Goal: Information Seeking & Learning: Learn about a topic

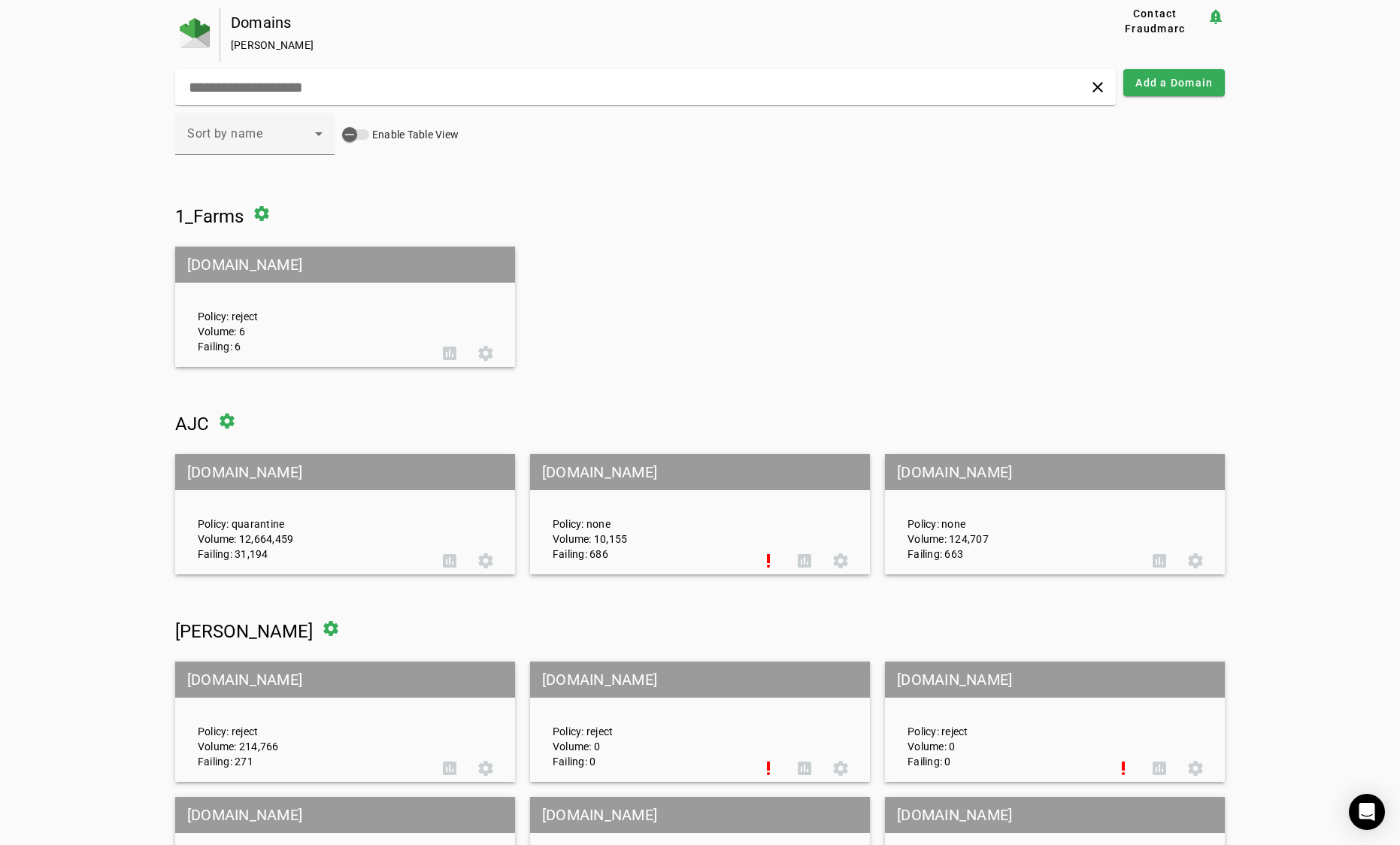
click at [635, 36] on div "Domains Joseph Bartomeo" at bounding box center [639, 34] width 838 height 54
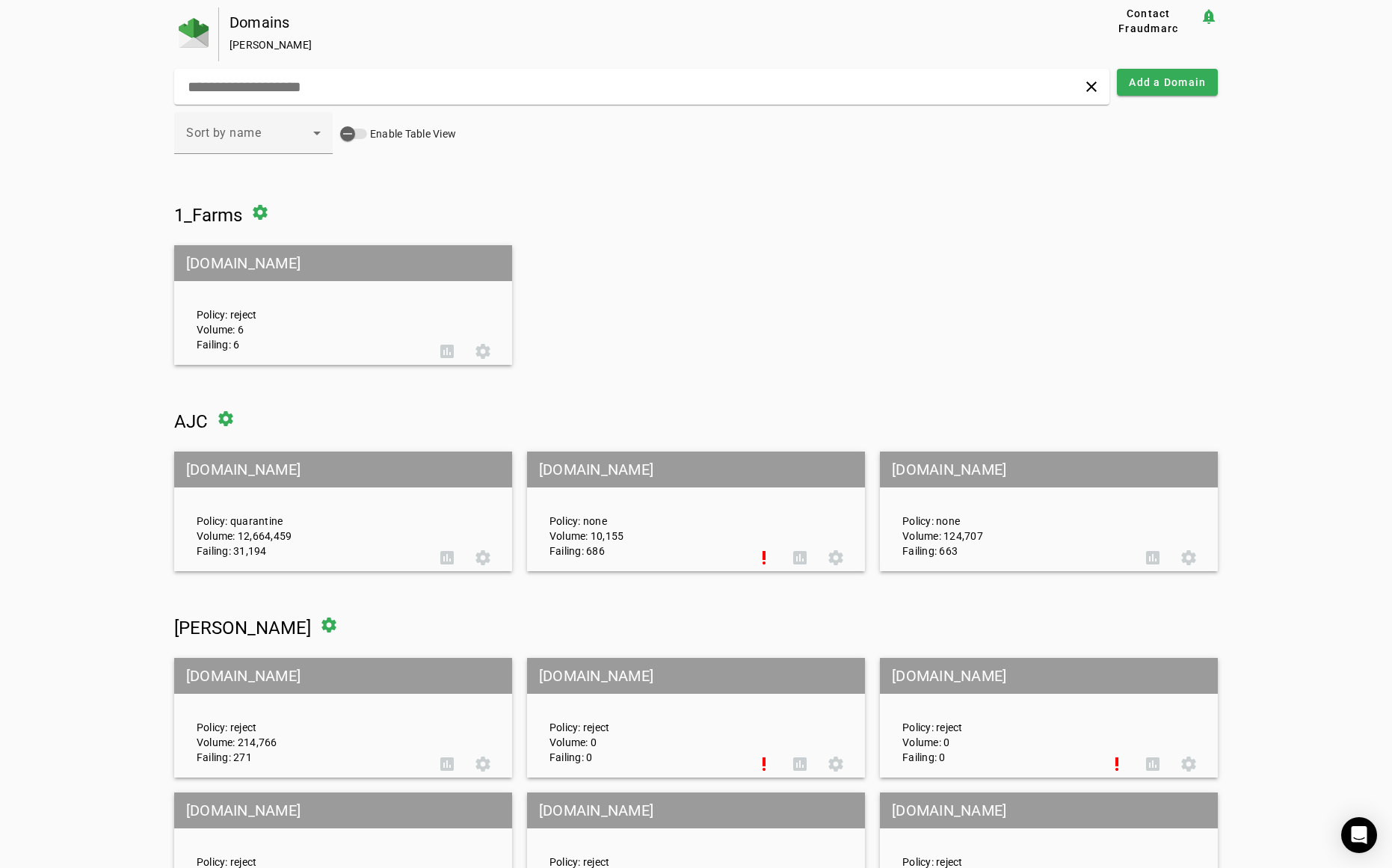
click at [811, 288] on mat-grid-list "coxfarms.com Policy: reject Volume: 6 Failing: 6 assessment settings" at bounding box center [696, 305] width 1045 height 120
click at [622, 53] on div "Domains Joseph Bartomeo" at bounding box center [635, 34] width 833 height 54
click at [634, 166] on div "Sort by name Enable Table View" at bounding box center [696, 141] width 1045 height 58
click at [644, 46] on div "[PERSON_NAME]" at bounding box center [639, 45] width 820 height 15
click at [666, 154] on div "Sort by name Enable Table View" at bounding box center [696, 141] width 1045 height 58
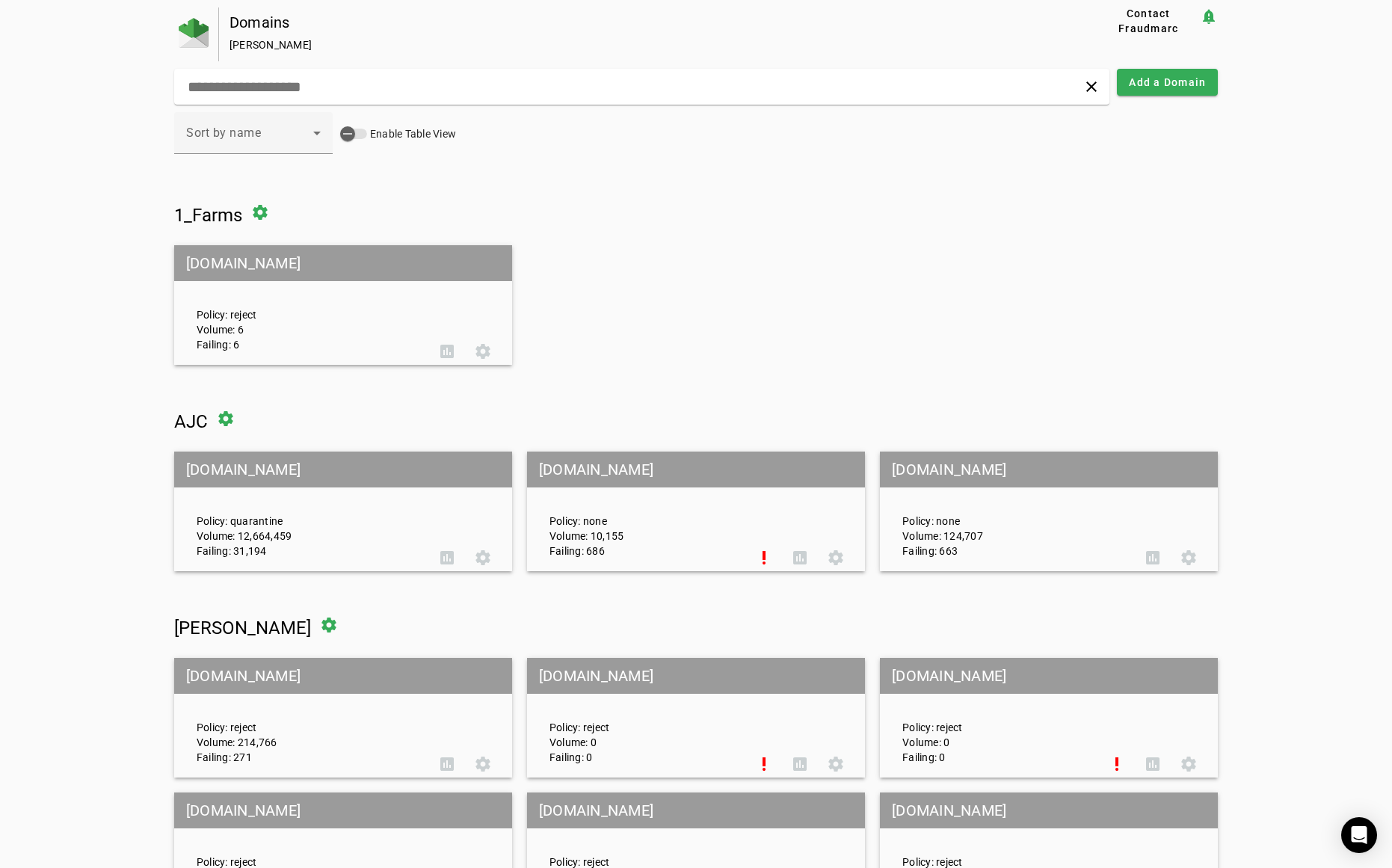
click at [647, 44] on div "[PERSON_NAME]" at bounding box center [639, 45] width 820 height 15
click at [670, 140] on div "Sort by name Enable Table View" at bounding box center [696, 141] width 1045 height 58
click at [609, 254] on mat-grid-list "coxfarms.com Policy: reject Volume: 6 Failing: 6 assessment settings" at bounding box center [696, 305] width 1045 height 120
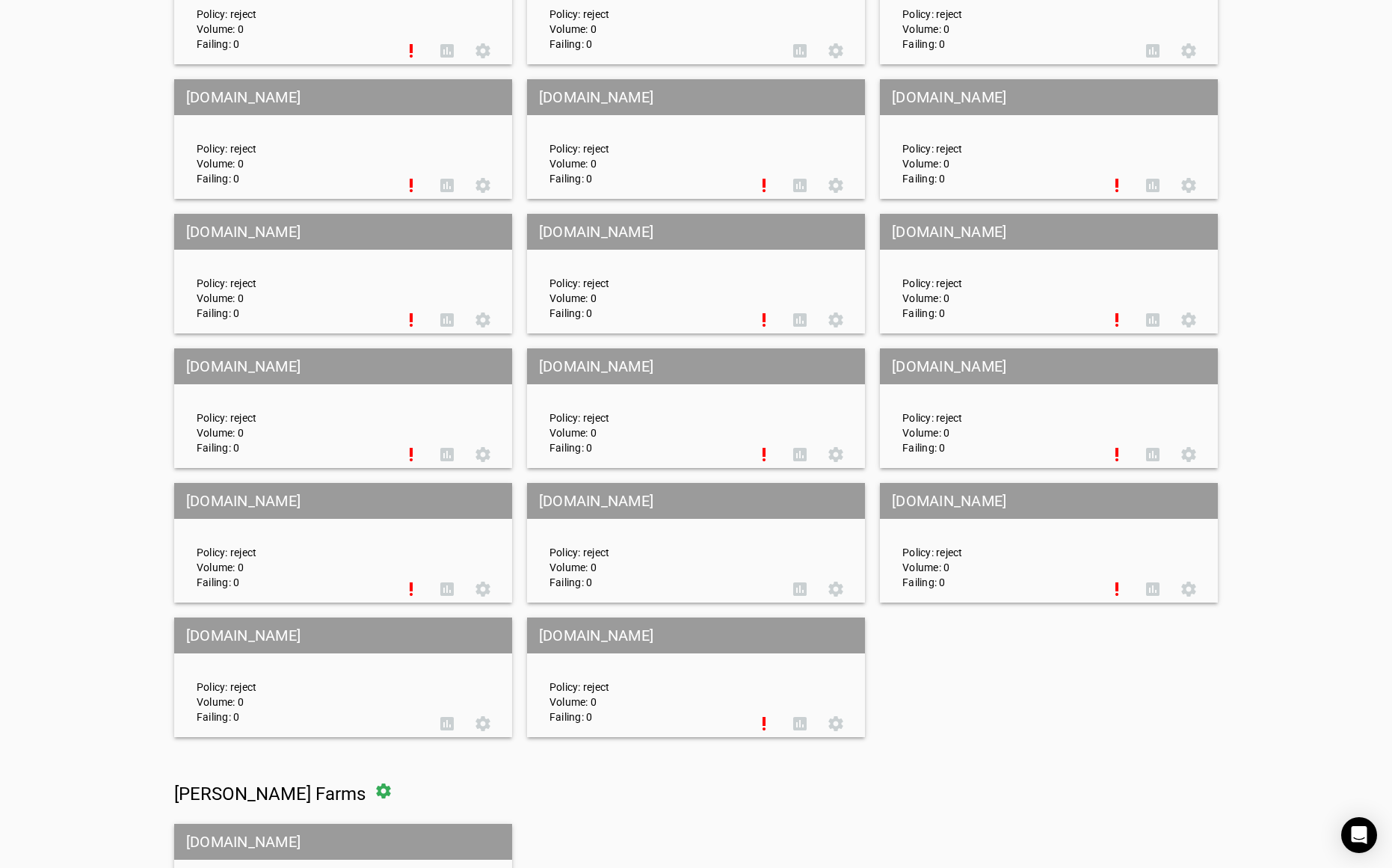
scroll to position [6743, 0]
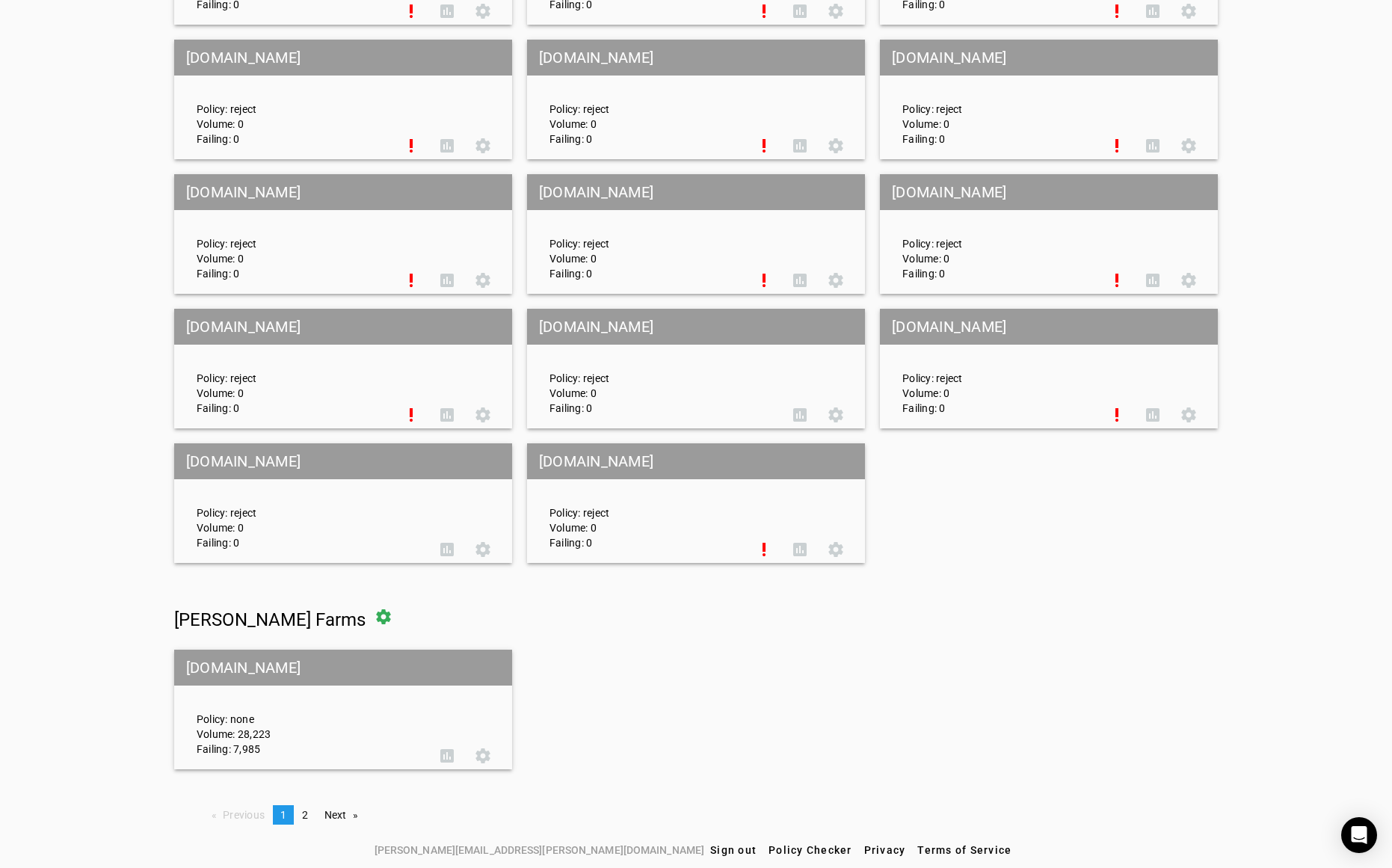
click at [222, 711] on div "Policy: none Volume: 28,223 Failing: 7,985" at bounding box center [307, 710] width 243 height 94
click at [232, 665] on mat-grid-tile-header "[DOMAIN_NAME]" at bounding box center [343, 667] width 338 height 36
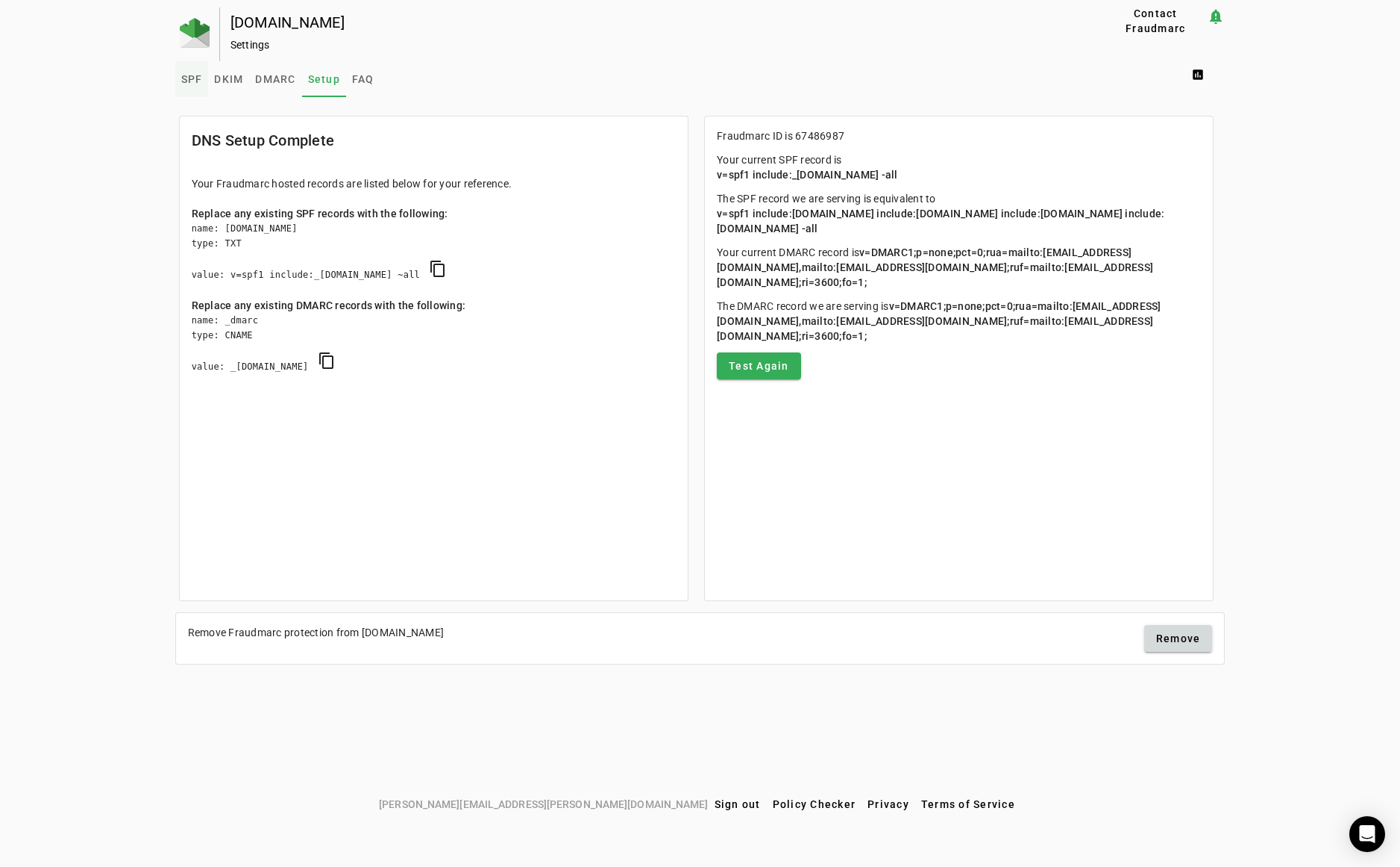
click at [194, 76] on span "SPF" at bounding box center [191, 79] width 21 height 10
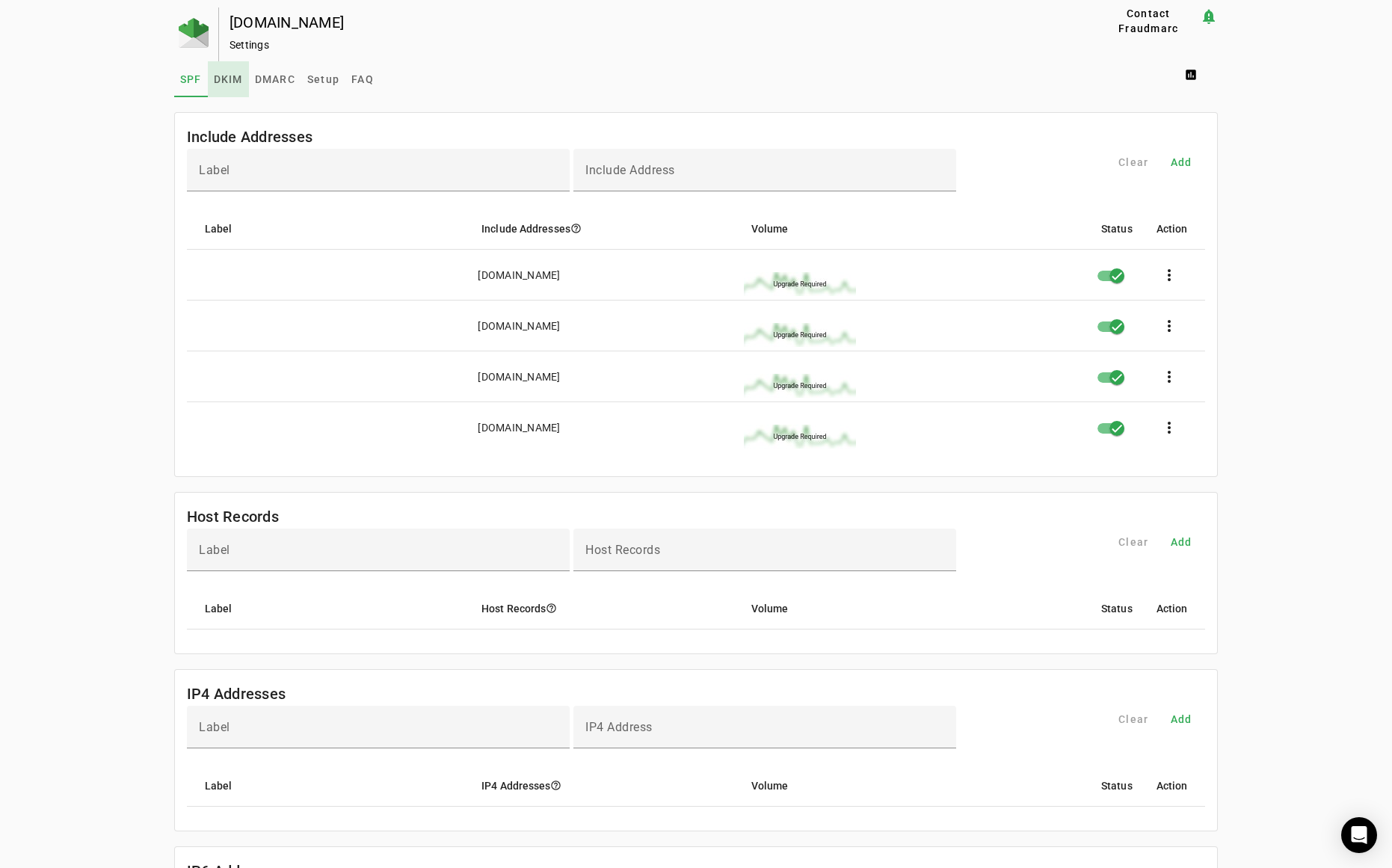
click at [229, 79] on span "DKIM" at bounding box center [228, 79] width 29 height 10
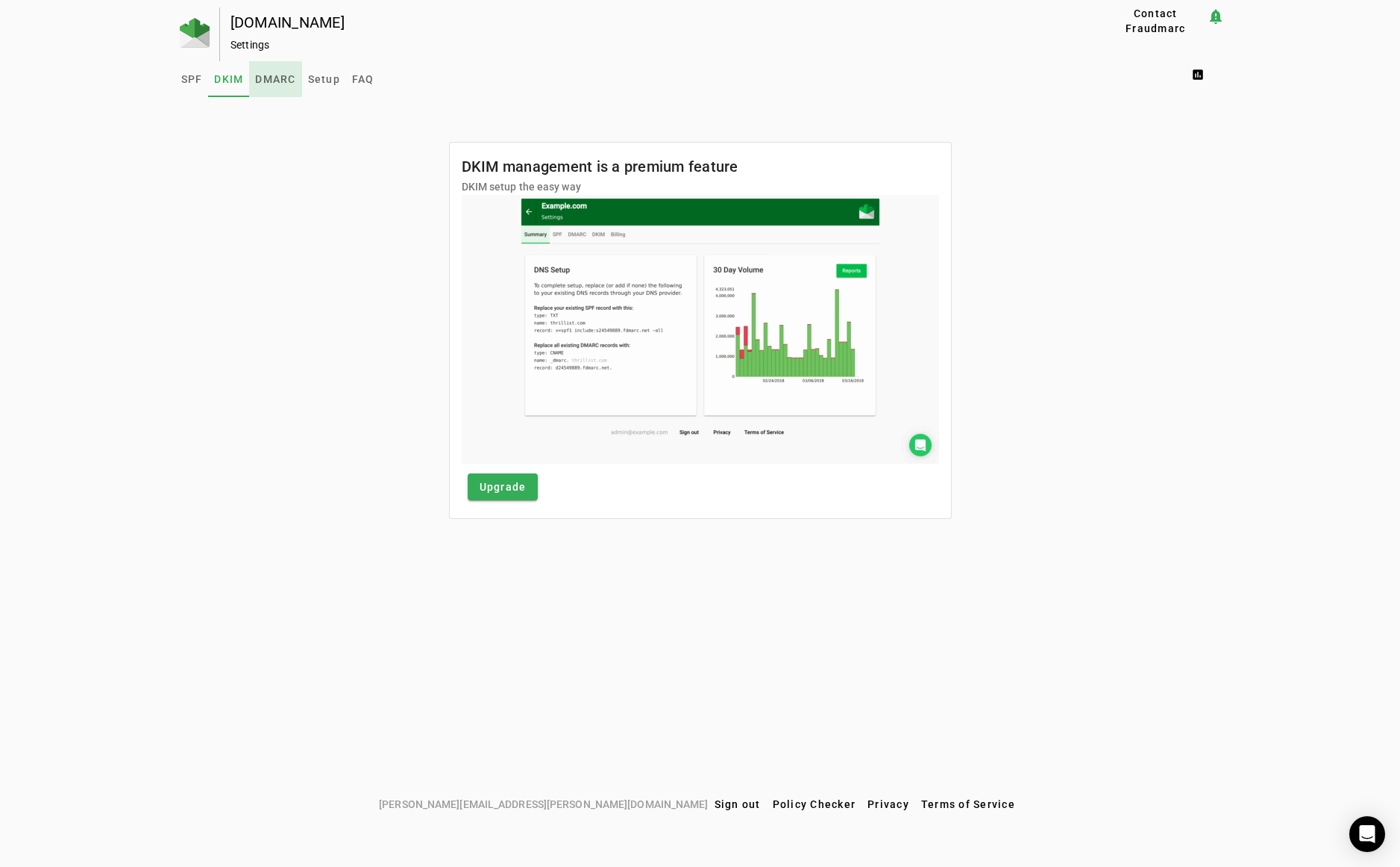
click at [277, 78] on span "DMARC" at bounding box center [274, 79] width 40 height 10
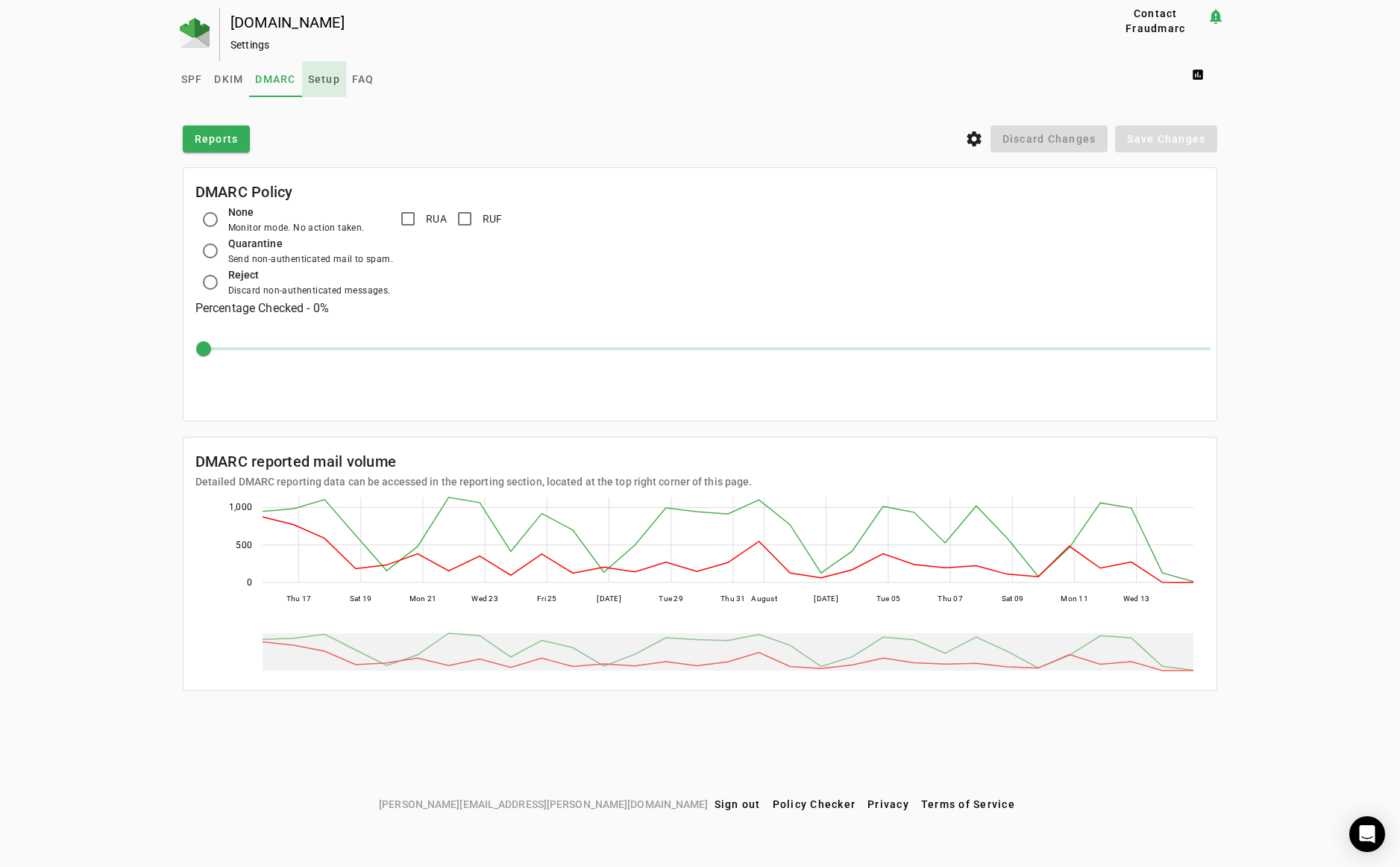
click at [323, 81] on span "Setup" at bounding box center [325, 79] width 32 height 10
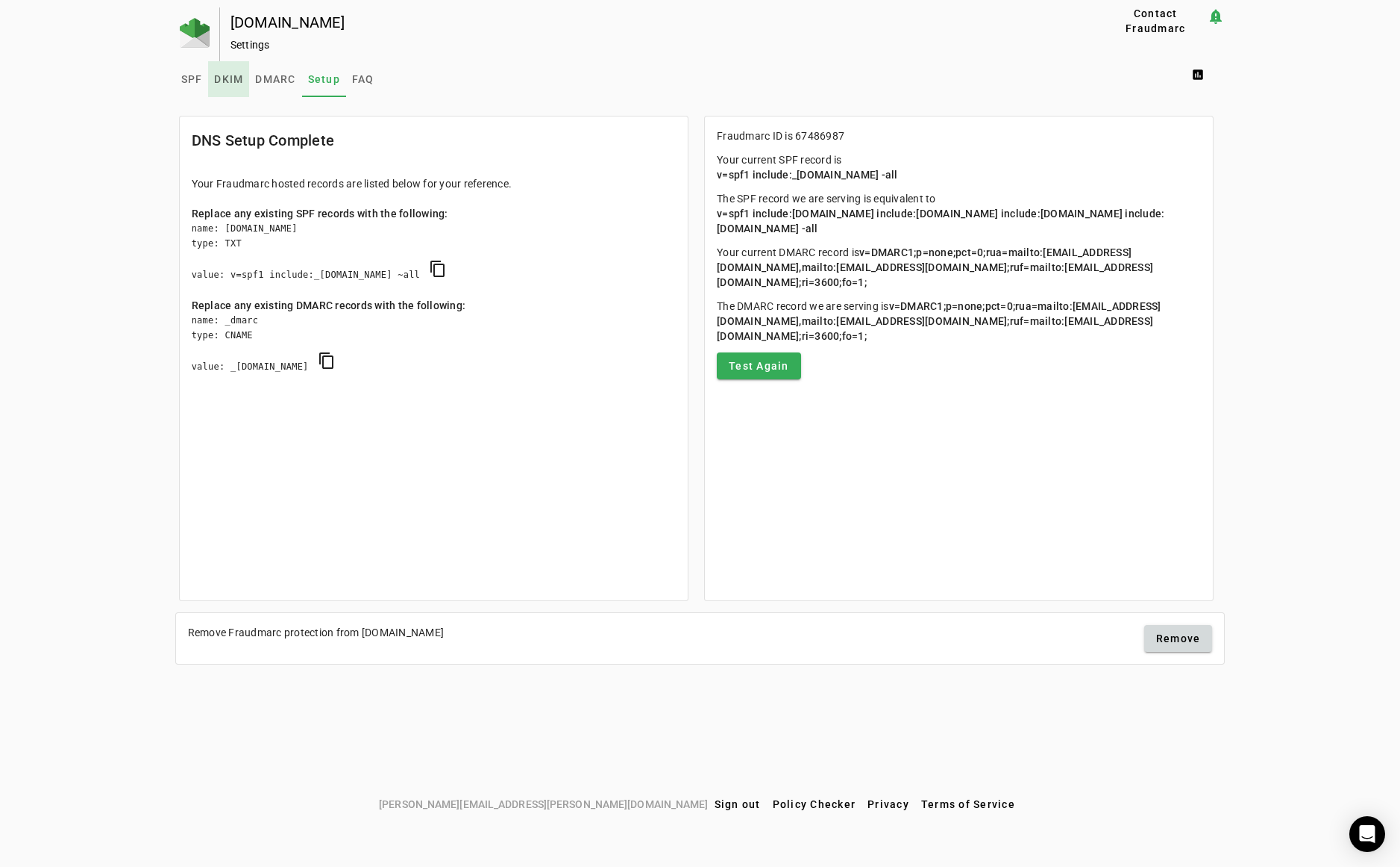
click at [229, 76] on span "DKIM" at bounding box center [229, 79] width 29 height 10
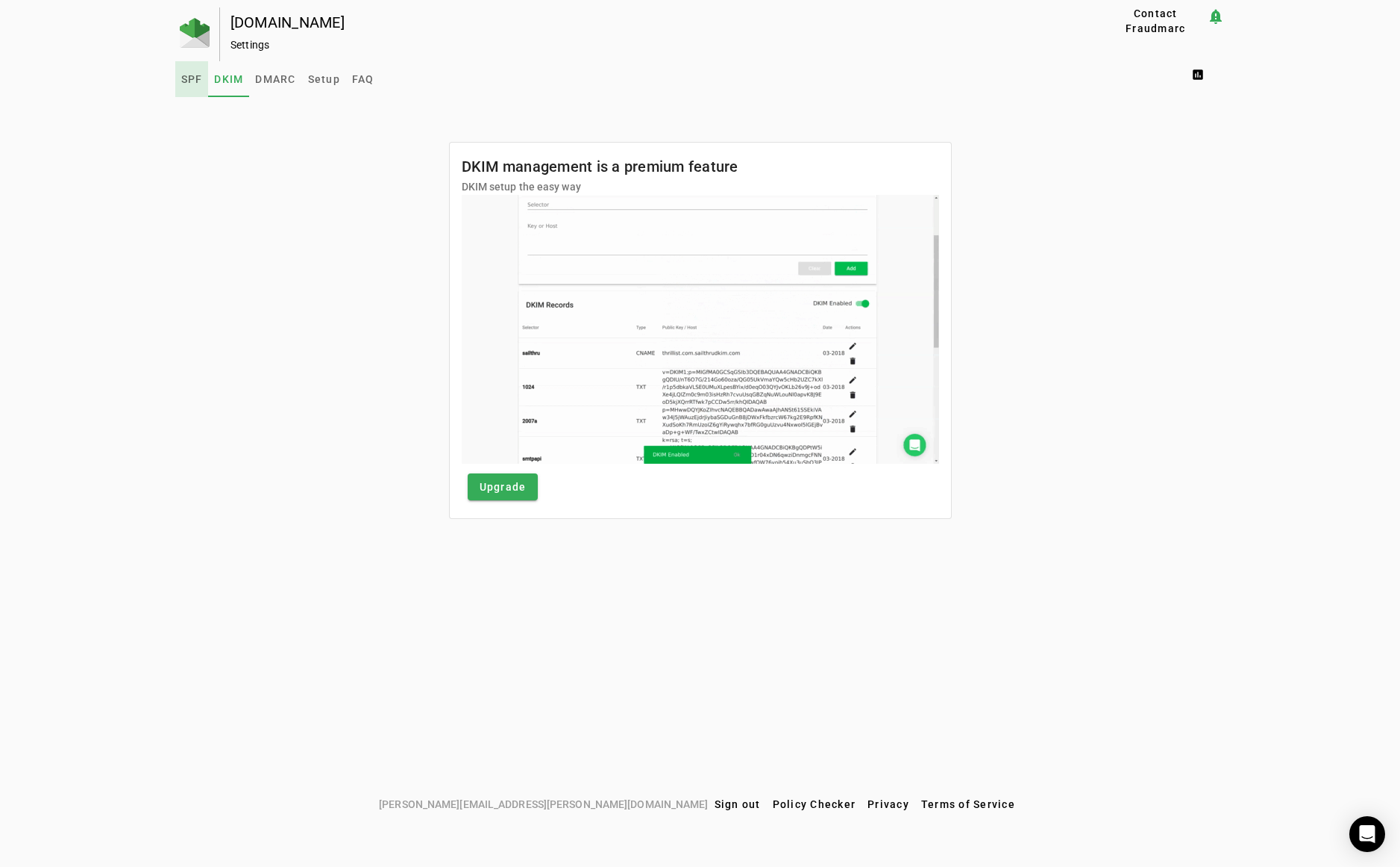
click at [199, 76] on span "SPF" at bounding box center [191, 79] width 21 height 10
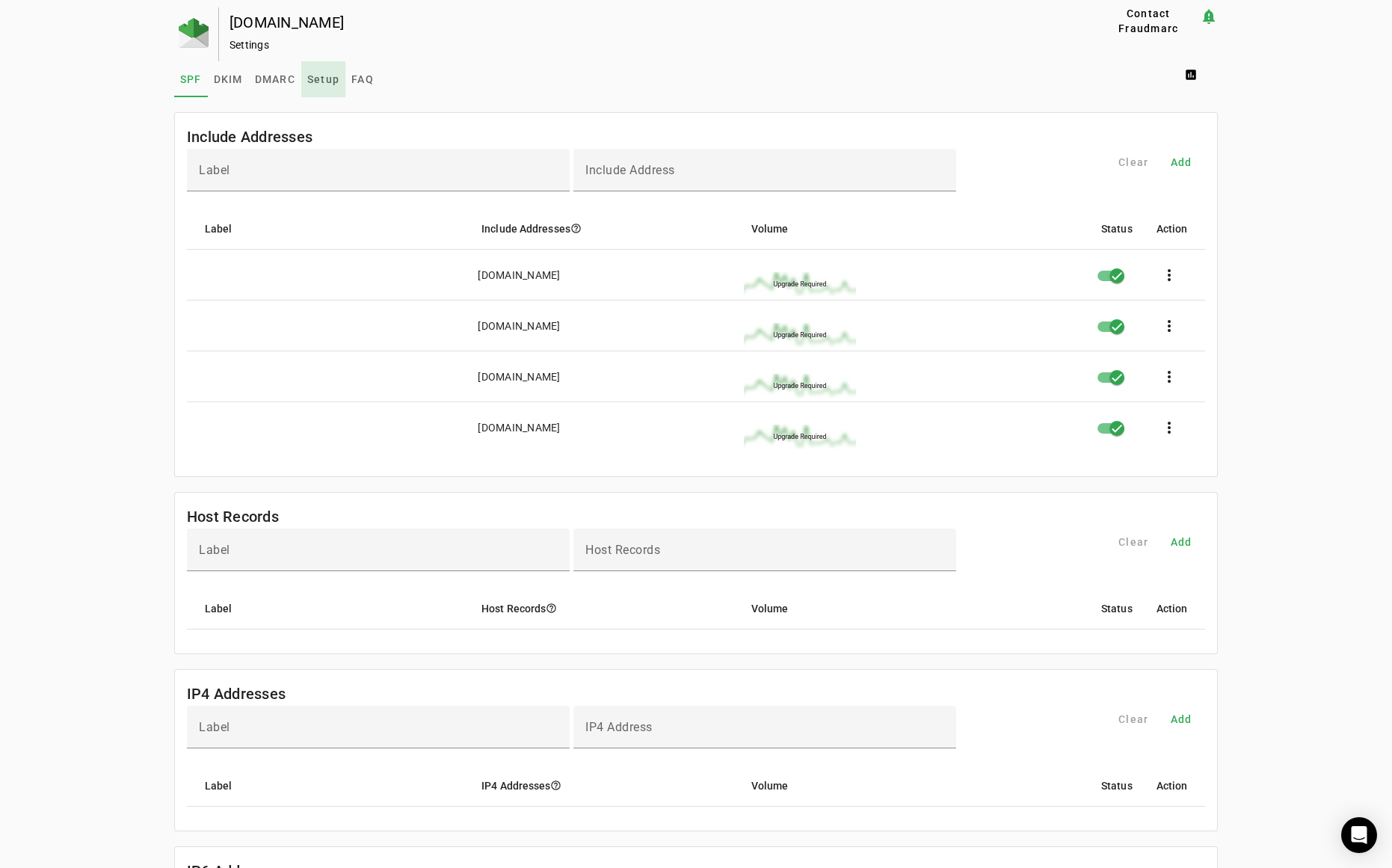
click at [311, 82] on span "Setup" at bounding box center [324, 79] width 32 height 10
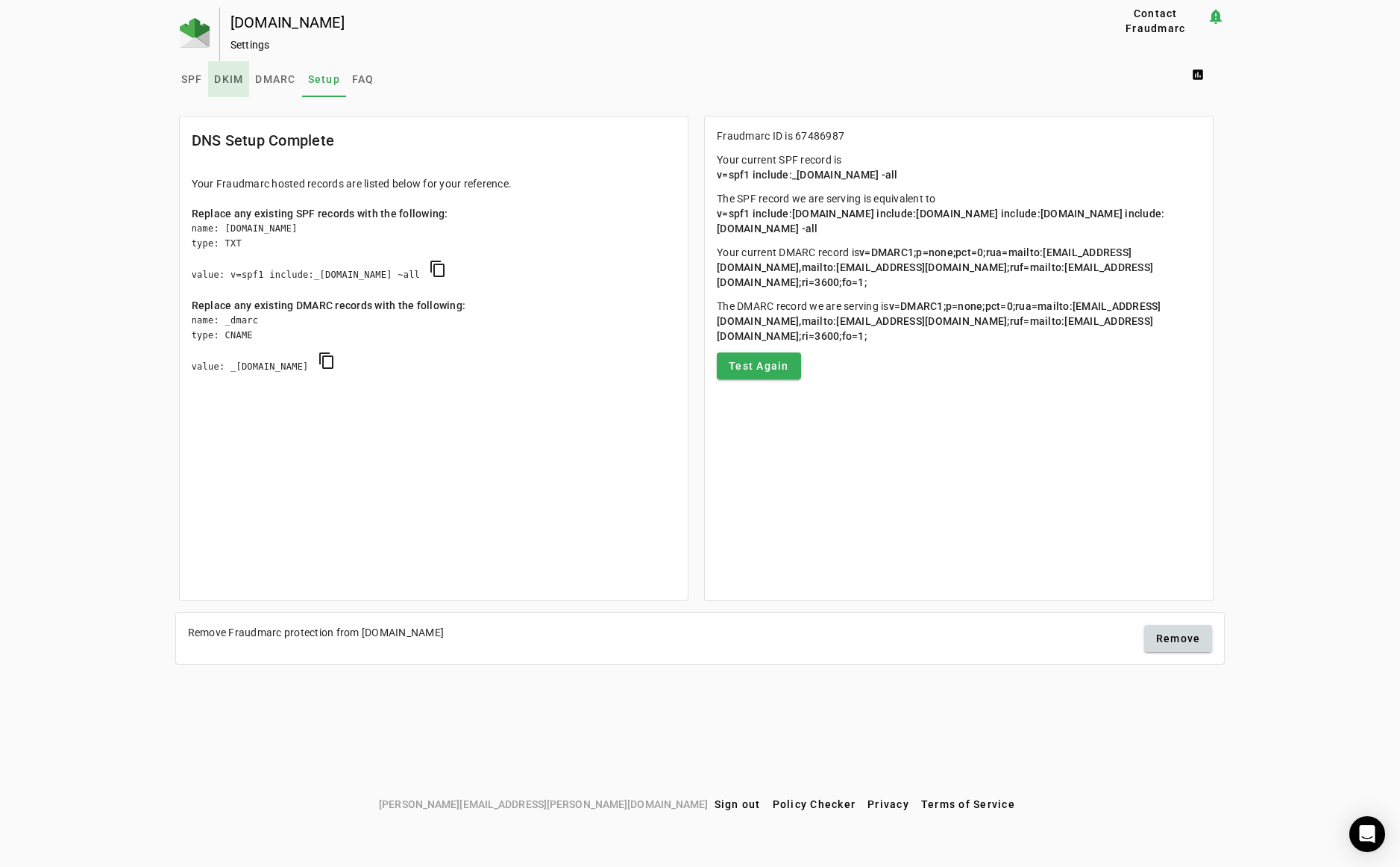
click at [234, 74] on span "DKIM" at bounding box center [229, 79] width 29 height 10
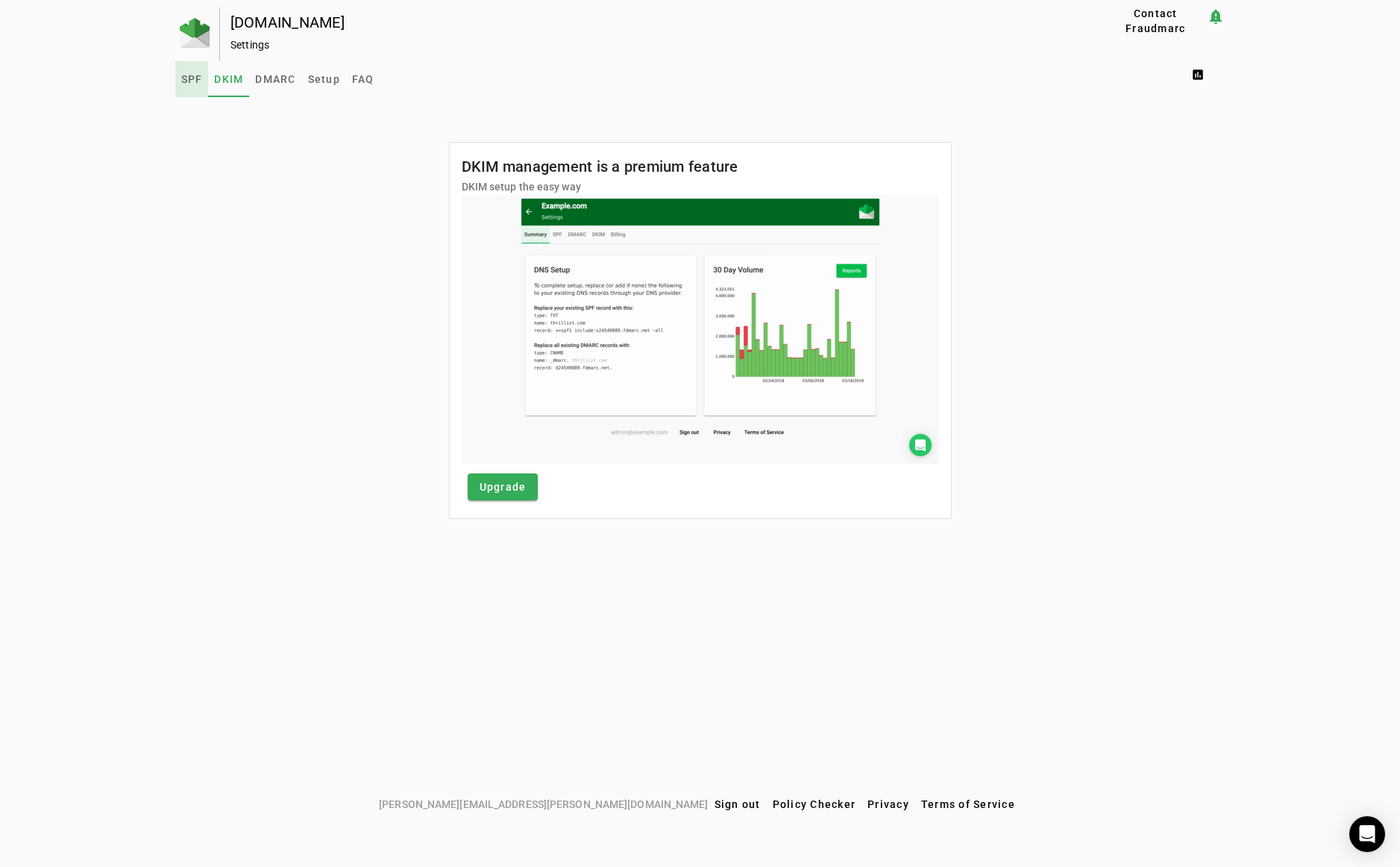
click at [187, 82] on span "SPF" at bounding box center [191, 79] width 21 height 10
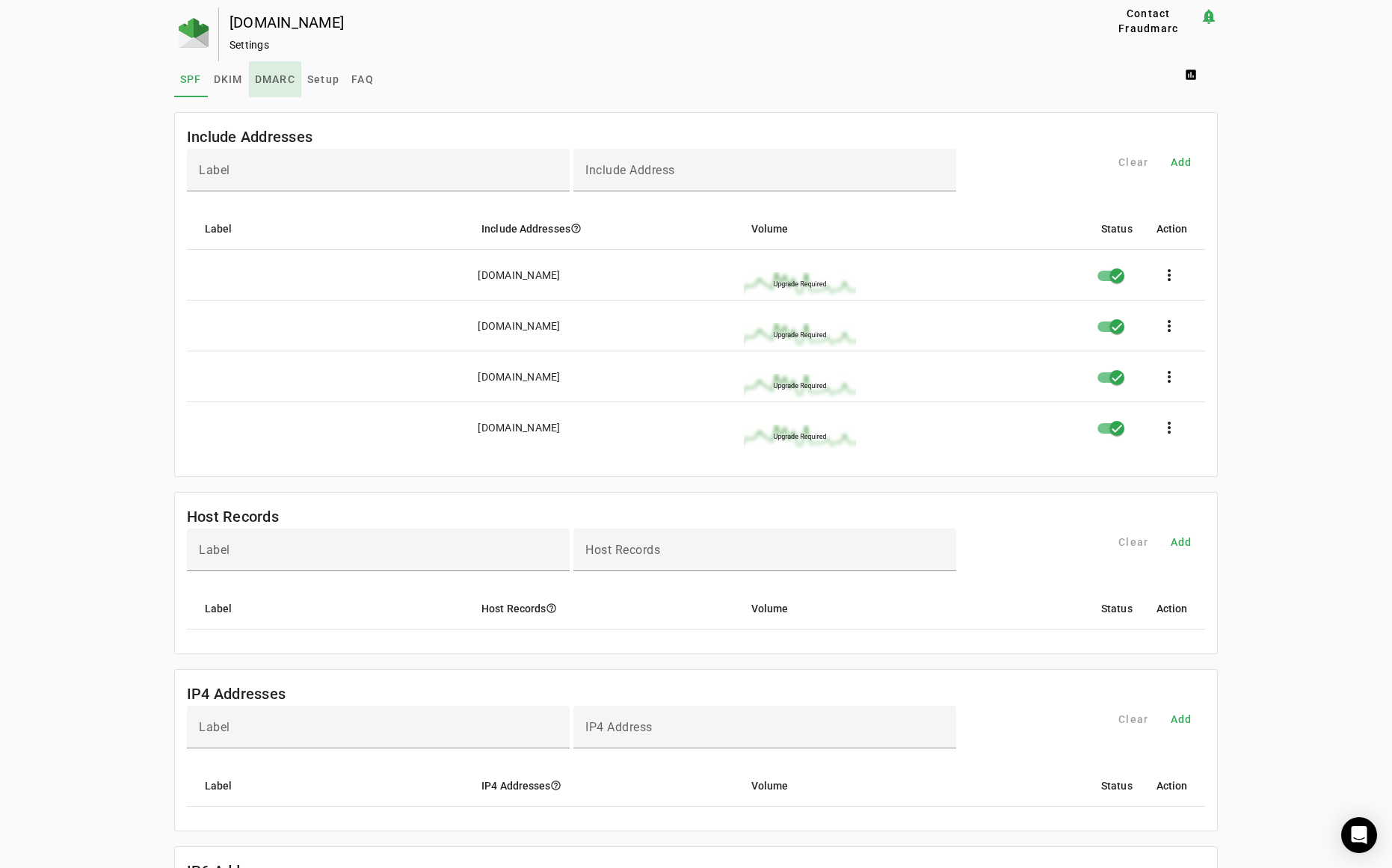
click at [264, 77] on span "DMARC" at bounding box center [274, 79] width 40 height 10
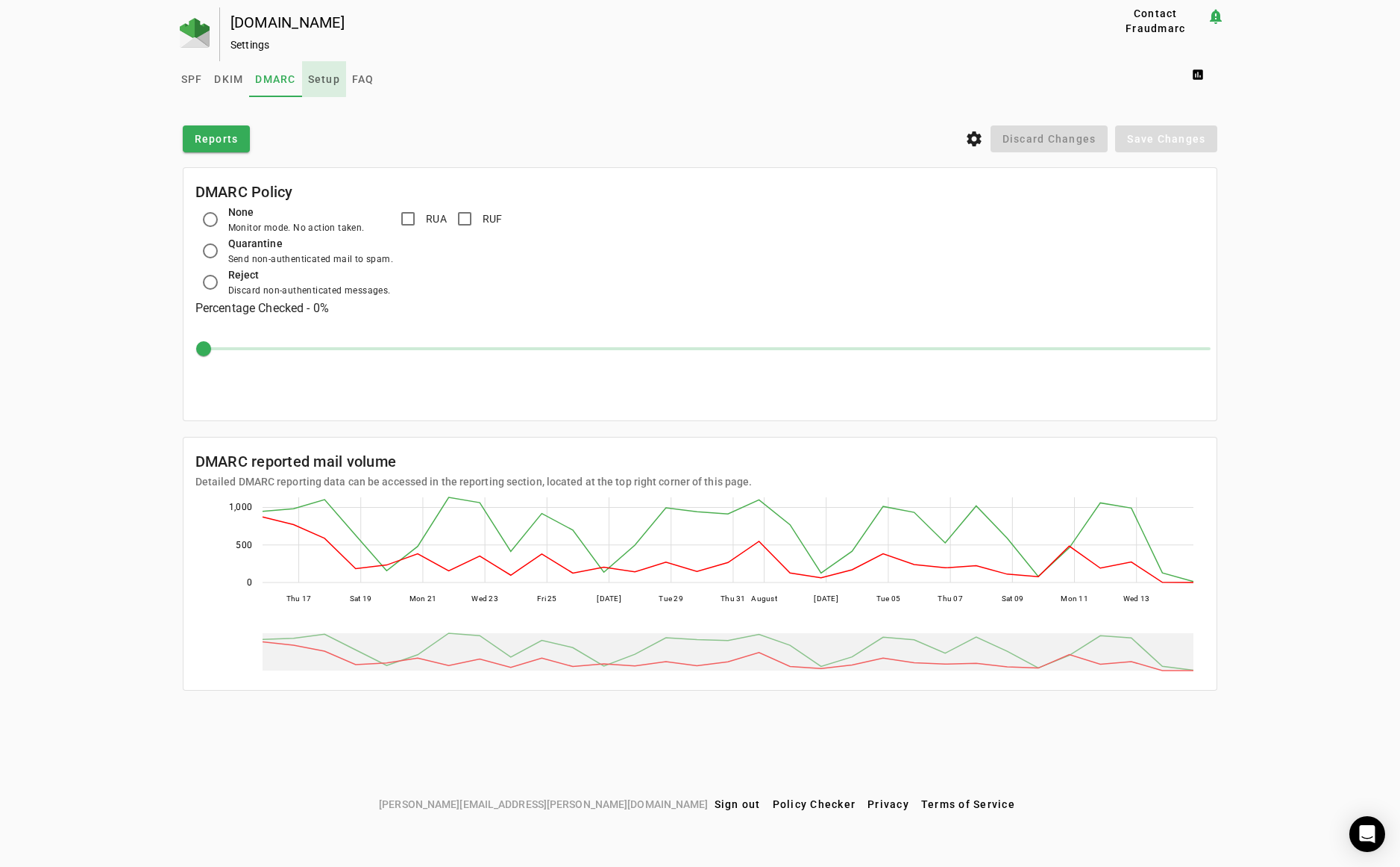
click at [325, 76] on span "Setup" at bounding box center [325, 79] width 32 height 10
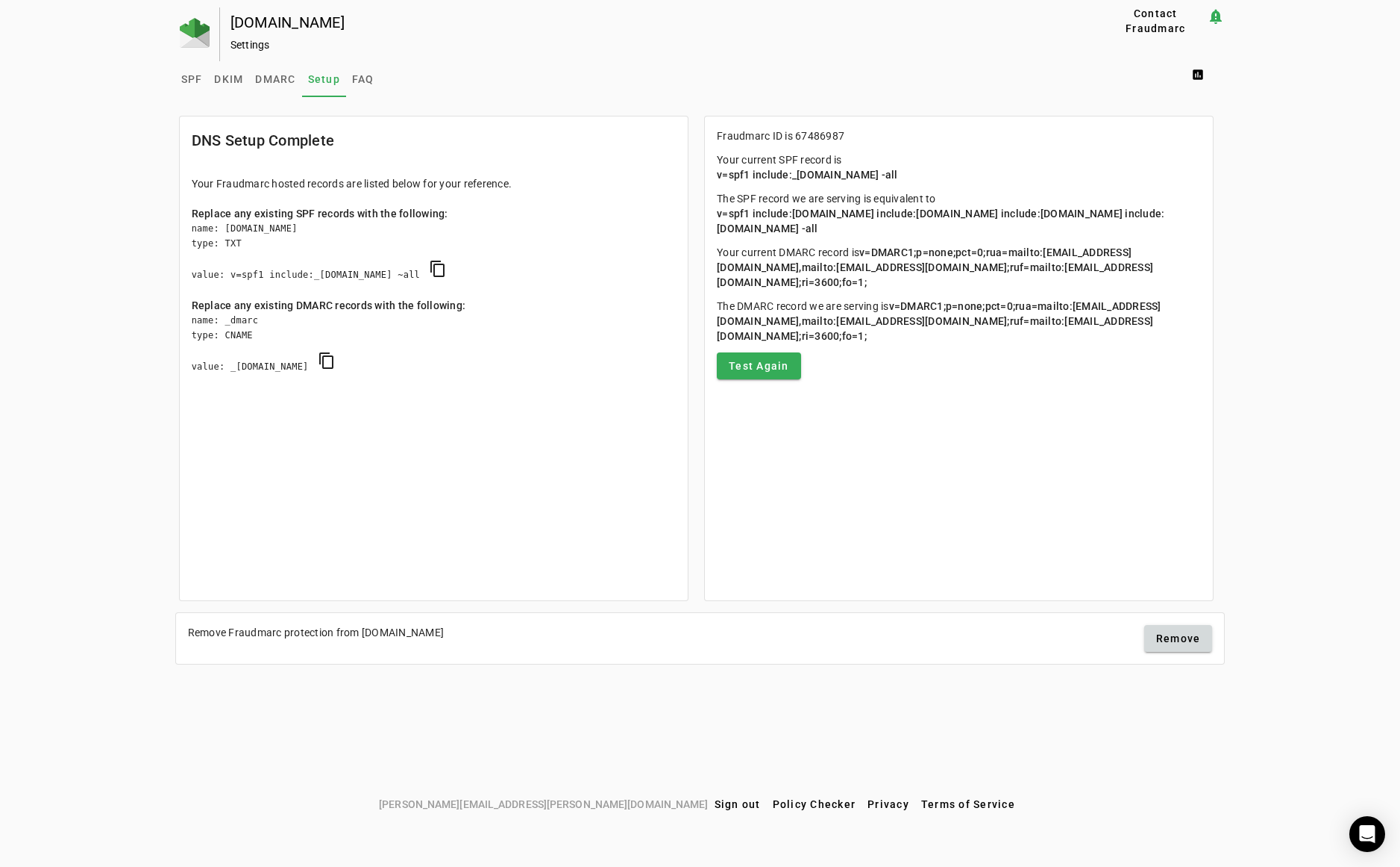
click at [713, 52] on div "[DOMAIN_NAME] Settings" at bounding box center [640, 34] width 840 height 54
click at [181, 35] on img at bounding box center [195, 32] width 30 height 30
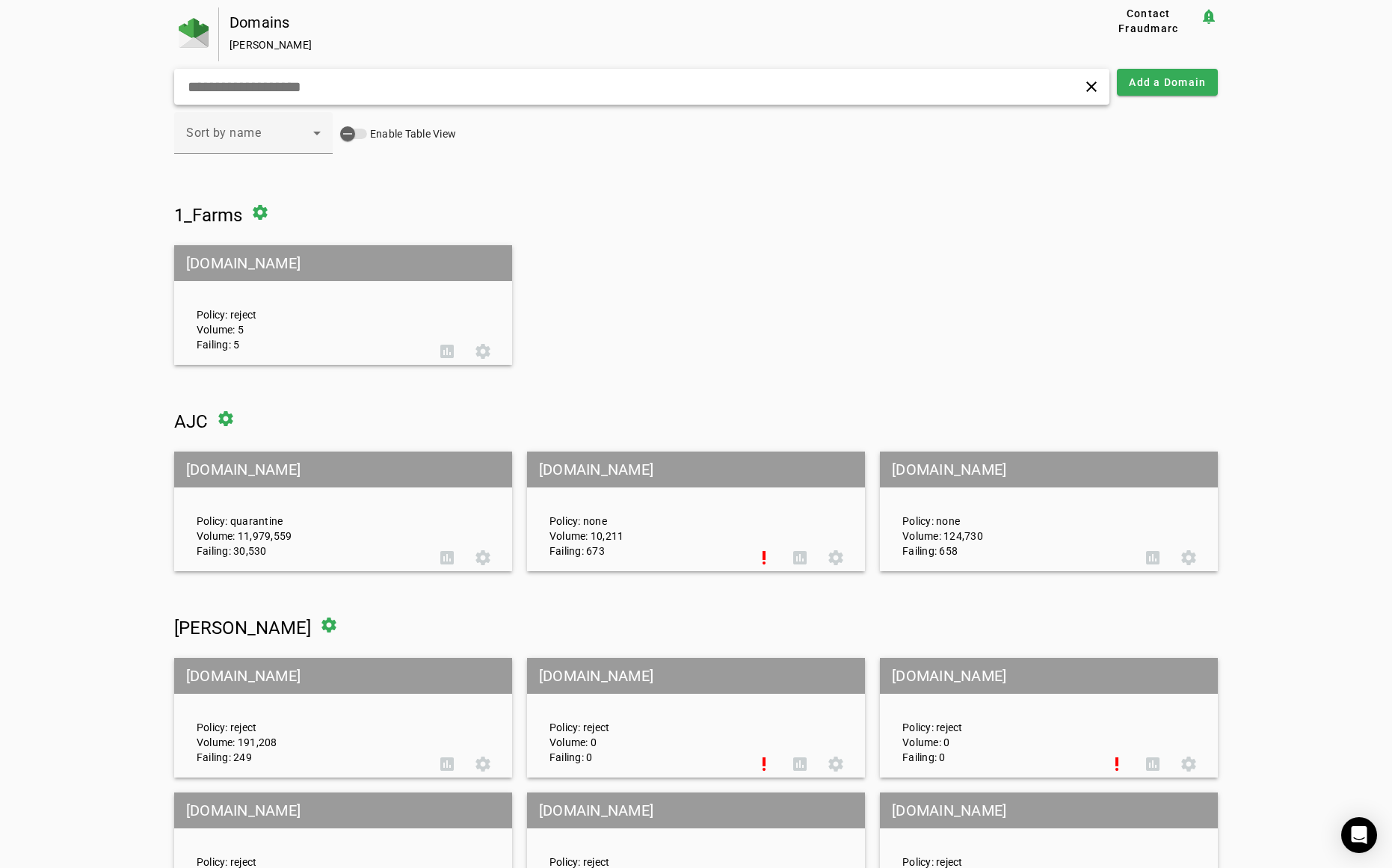
click at [294, 85] on input "text" at bounding box center [444, 86] width 514 height 18
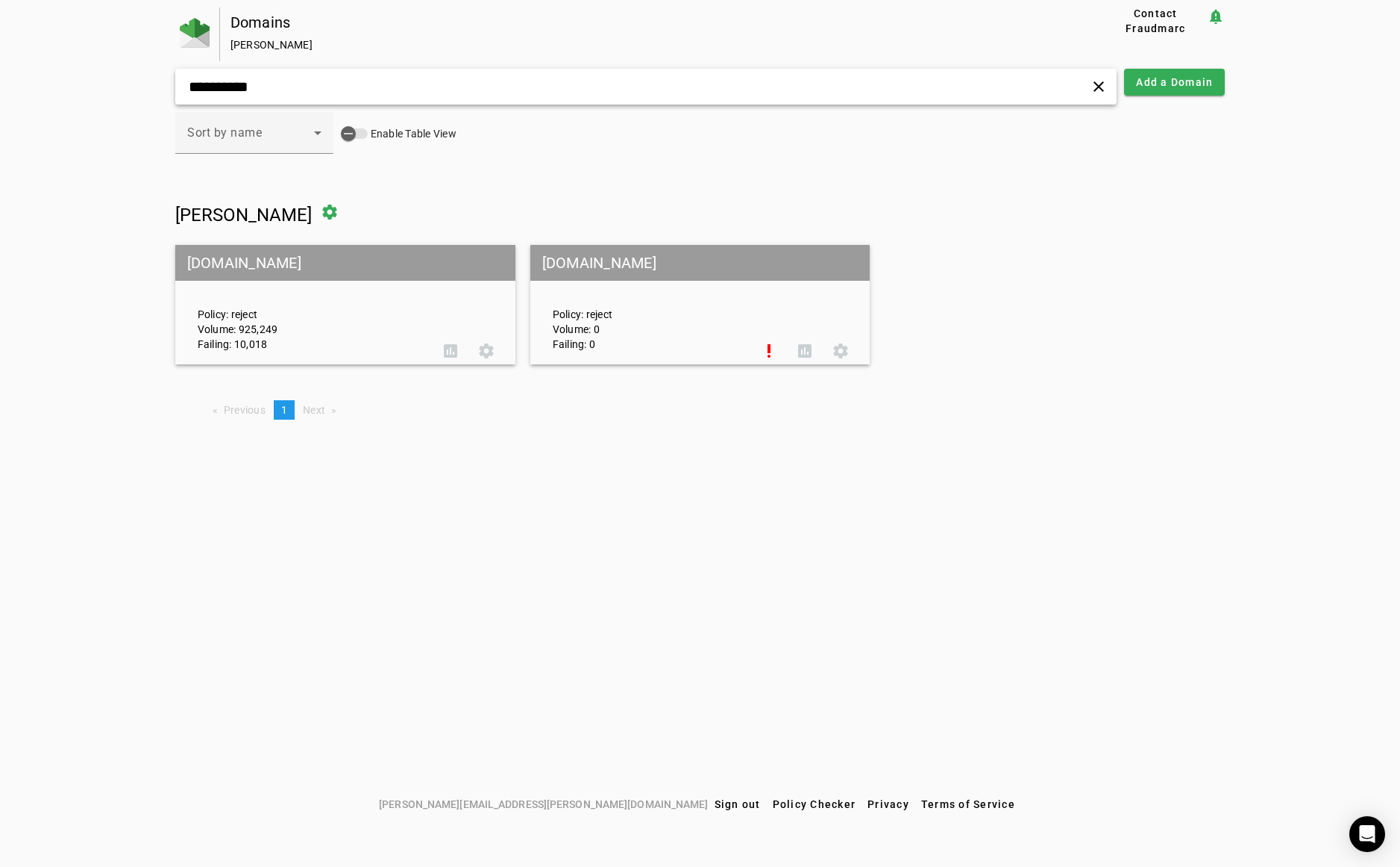
type input "**********"
click at [207, 256] on mat-grid-tile-header "[DOMAIN_NAME]" at bounding box center [345, 263] width 340 height 36
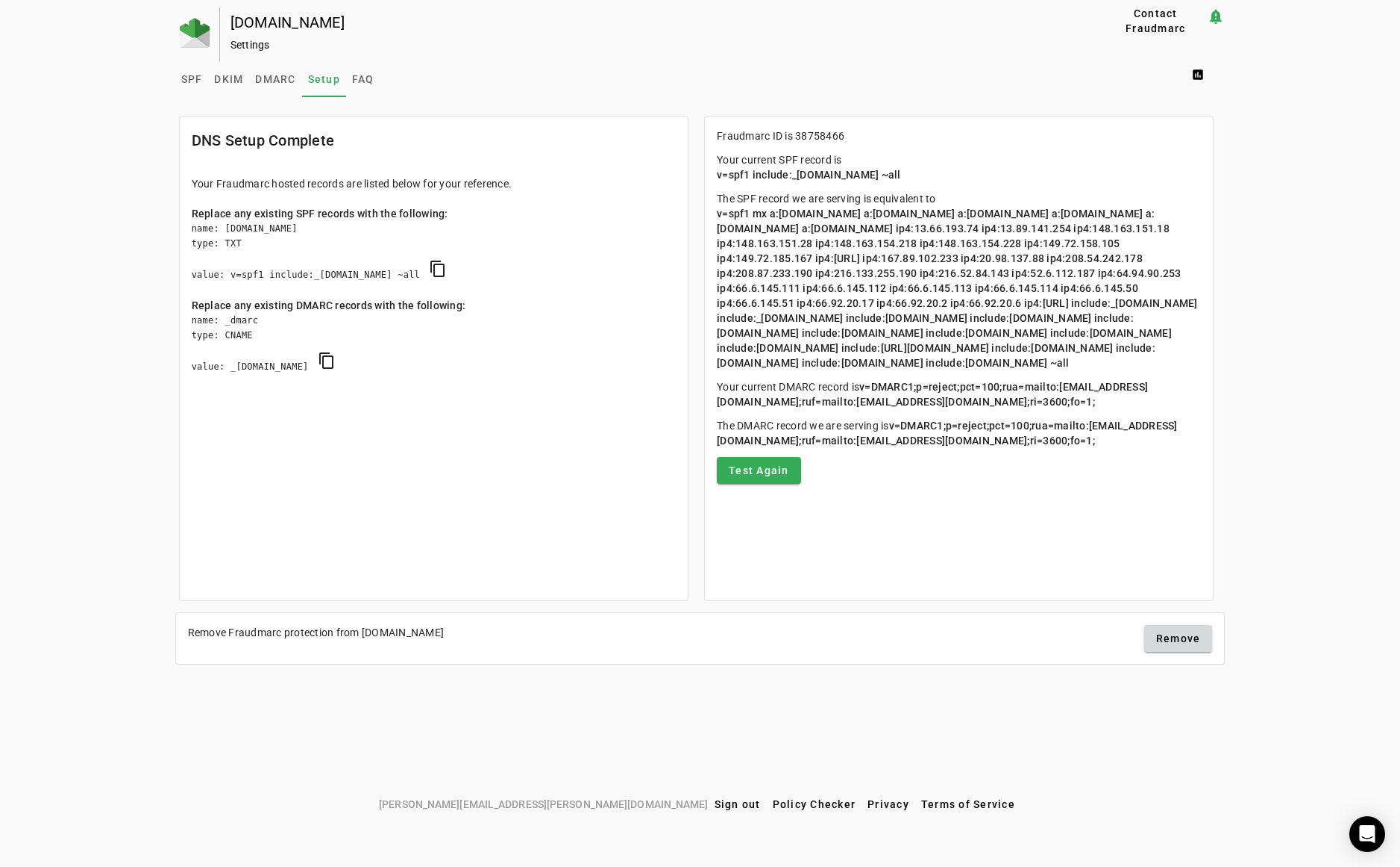
click at [646, 75] on div "SPF DKIM DMARC Setup FAQ assessment" at bounding box center [700, 79] width 1050 height 36
click at [718, 93] on div "SPF DKIM DMARC Setup FAQ assessment" at bounding box center [700, 79] width 1050 height 36
click at [607, 58] on div "[DOMAIN_NAME] Settings" at bounding box center [640, 34] width 840 height 54
click at [265, 80] on span "DMARC" at bounding box center [274, 79] width 40 height 10
